Goal: Communication & Community: Answer question/provide support

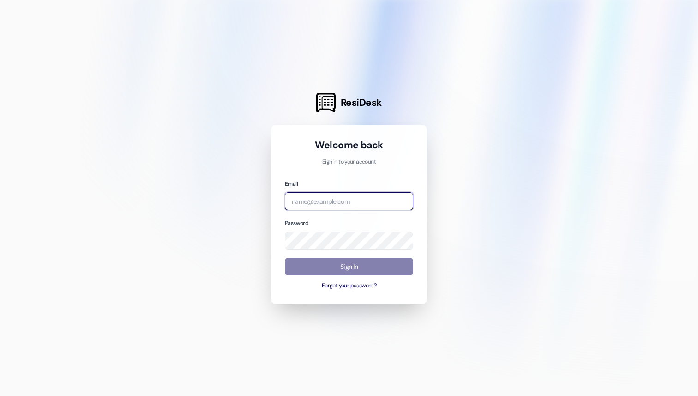
click at [332, 199] on input "email" at bounding box center [349, 201] width 128 height 18
click at [0, 395] on com-1password-button at bounding box center [0, 396] width 0 height 0
type input "[EMAIL_ADDRESS][DOMAIN_NAME]"
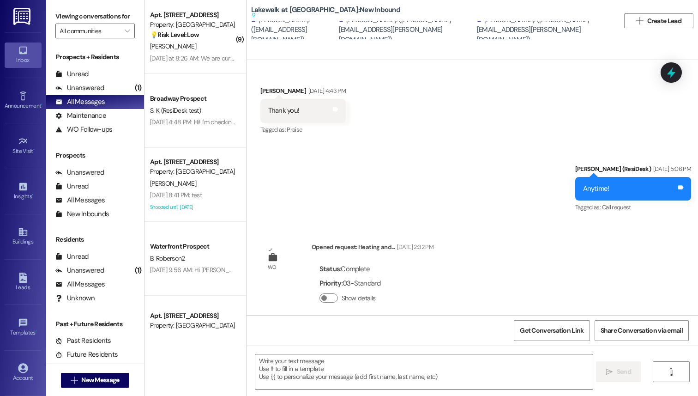
scroll to position [814, 0]
